Goal: Information Seeking & Learning: Check status

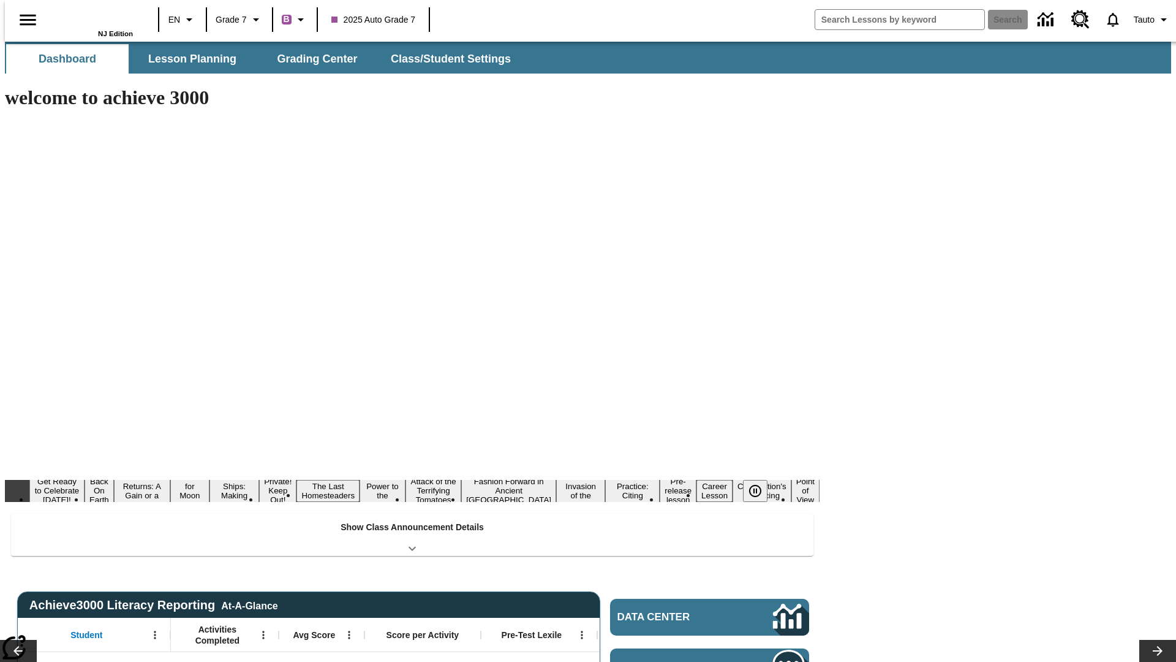
type input "-1"
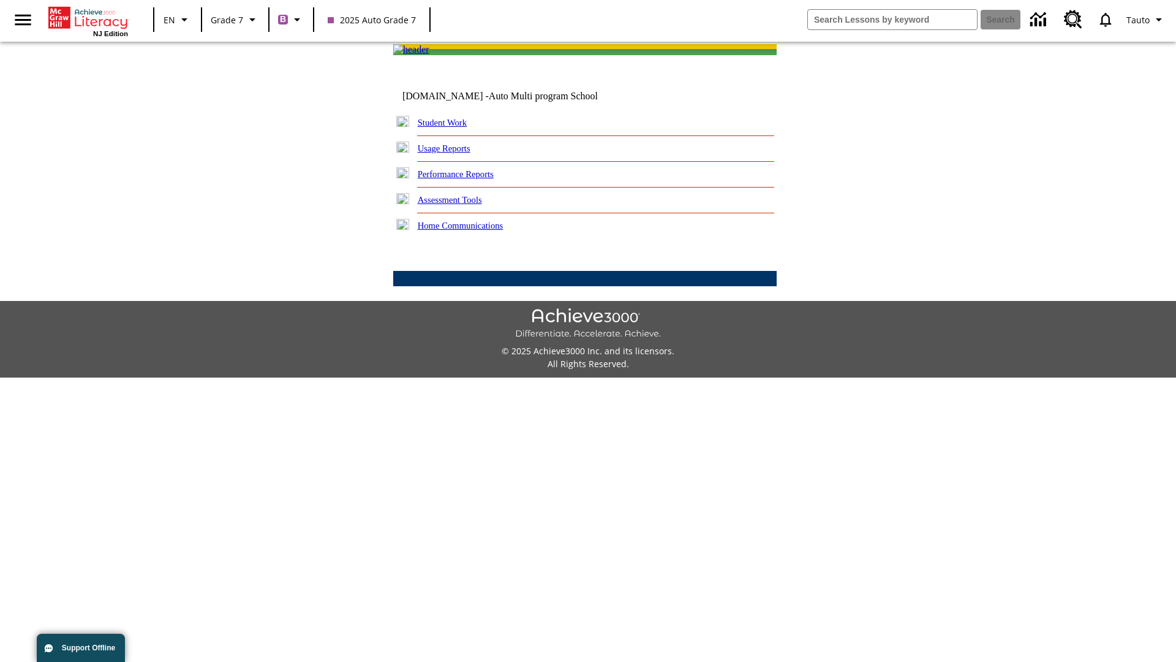
click at [469, 179] on link "Performance Reports" at bounding box center [456, 174] width 76 height 10
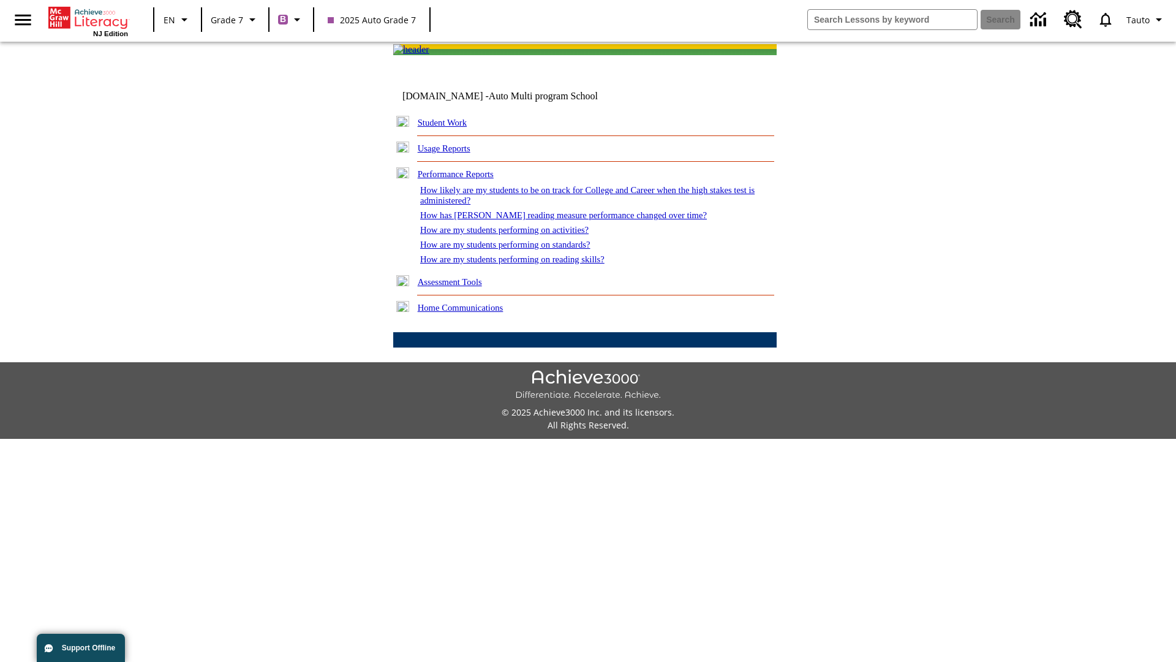
click at [525, 264] on link "How are my students performing on reading skills?" at bounding box center [512, 259] width 184 height 10
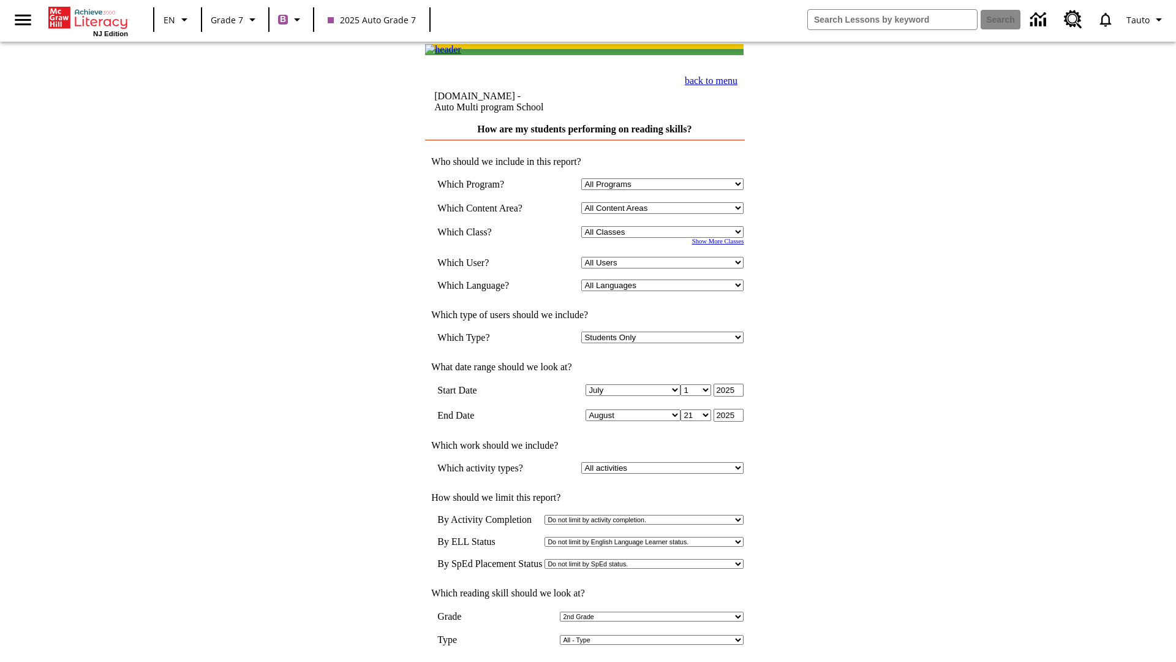
select select "2"
click at [586, 661] on input "View Report" at bounding box center [585, 674] width 59 height 13
select select "2348140"
